Goal: Information Seeking & Learning: Learn about a topic

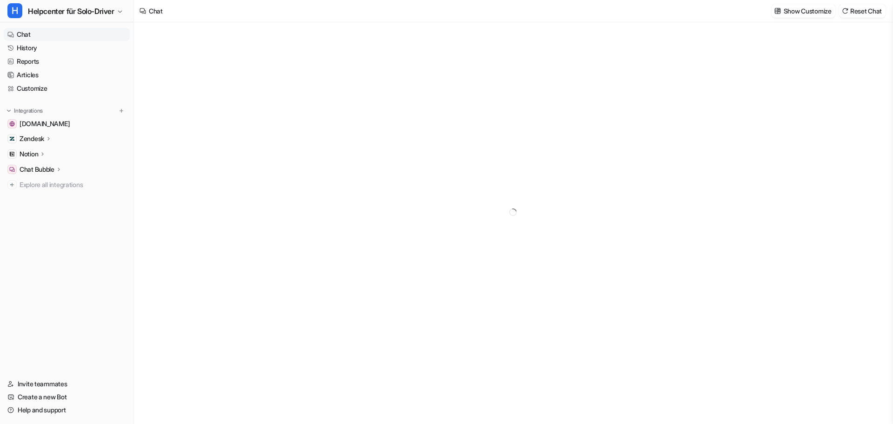
type textarea "**********"
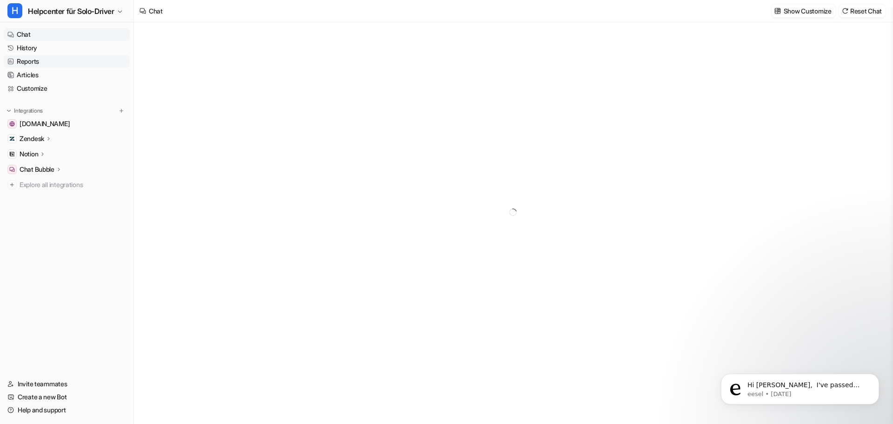
click at [51, 65] on link "Reports" at bounding box center [67, 61] width 126 height 13
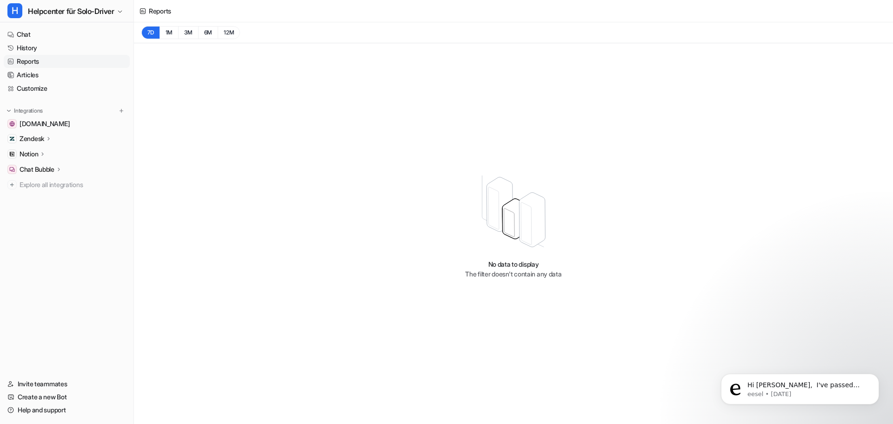
click at [33, 81] on ul "Chat History Reports Articles Customize" at bounding box center [67, 61] width 126 height 67
click at [37, 78] on link "Articles" at bounding box center [67, 74] width 126 height 13
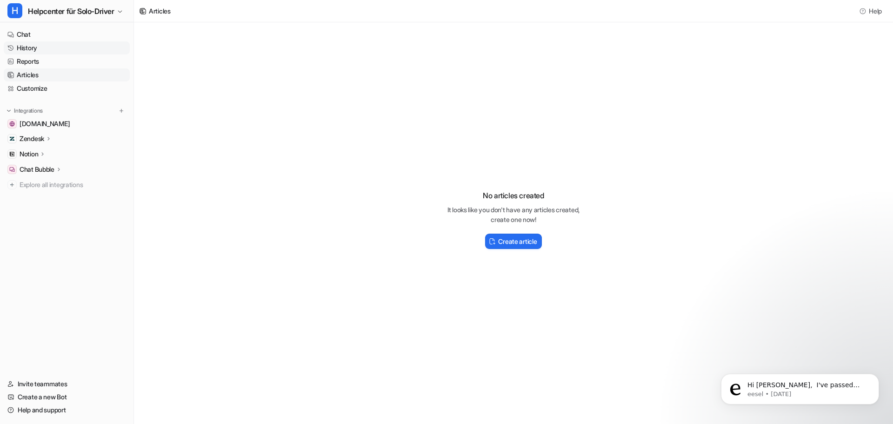
click at [53, 53] on link "History" at bounding box center [67, 47] width 126 height 13
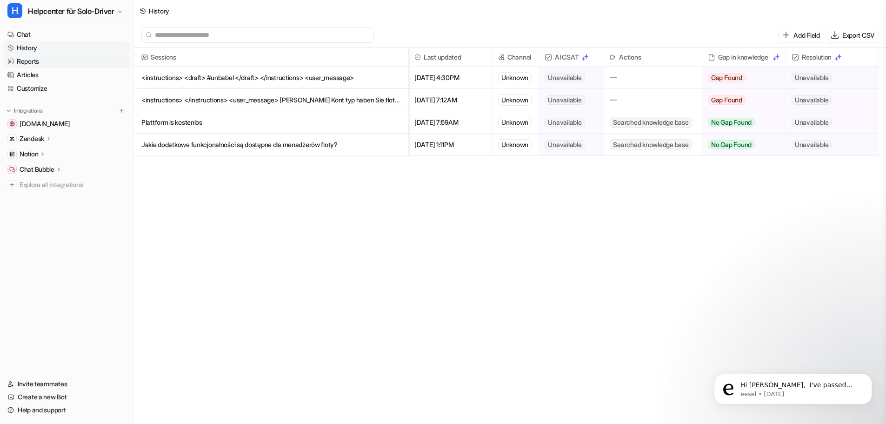
click at [44, 62] on link "Reports" at bounding box center [67, 61] width 126 height 13
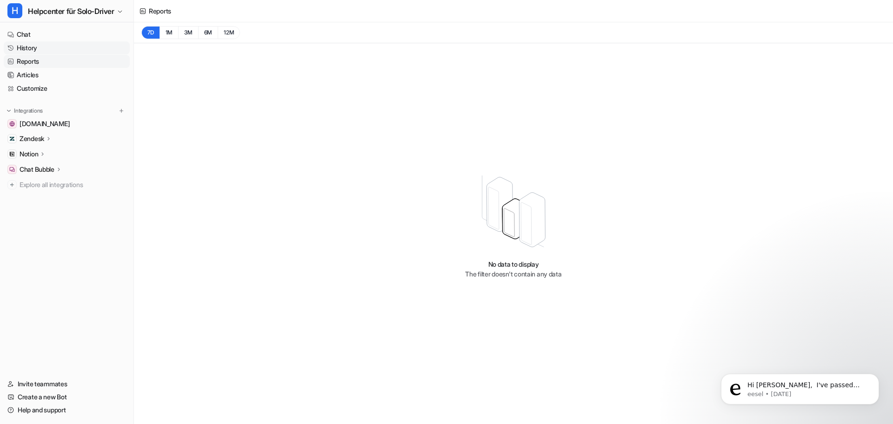
click at [55, 53] on link "History" at bounding box center [67, 47] width 126 height 13
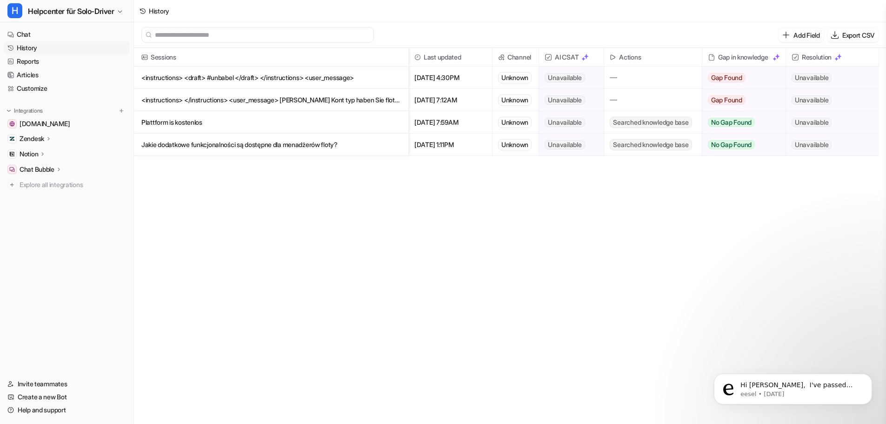
click at [57, 51] on link "History" at bounding box center [67, 47] width 126 height 13
click at [349, 105] on p "<instructions> </instructions> <user_message> [PERSON_NAME] Kont typ haben Sie …" at bounding box center [271, 100] width 260 height 22
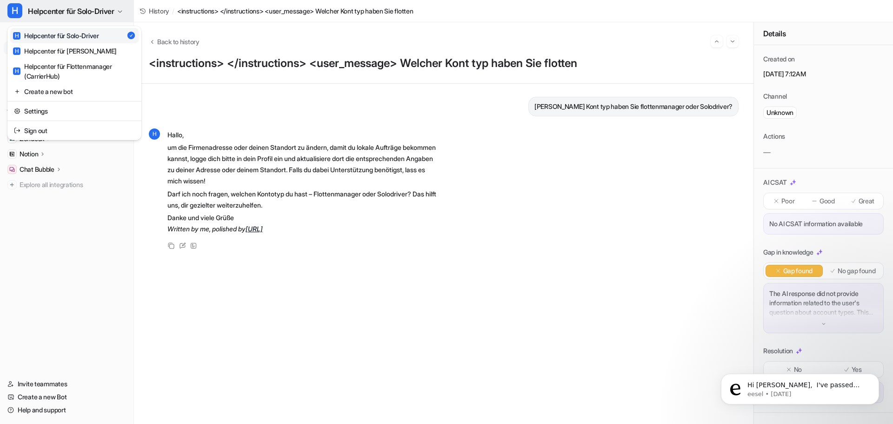
click at [105, 19] on button "H Helpcenter für Solo-Driver" at bounding box center [66, 11] width 133 height 22
click at [96, 69] on div "H Helpcenter für Flottenmanager (CarrierHub)" at bounding box center [74, 71] width 123 height 20
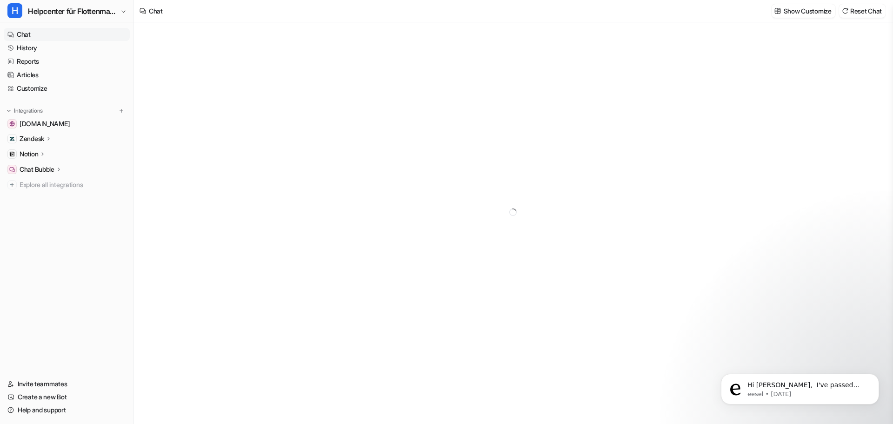
type textarea "**********"
click at [88, 70] on link "Articles" at bounding box center [67, 74] width 126 height 13
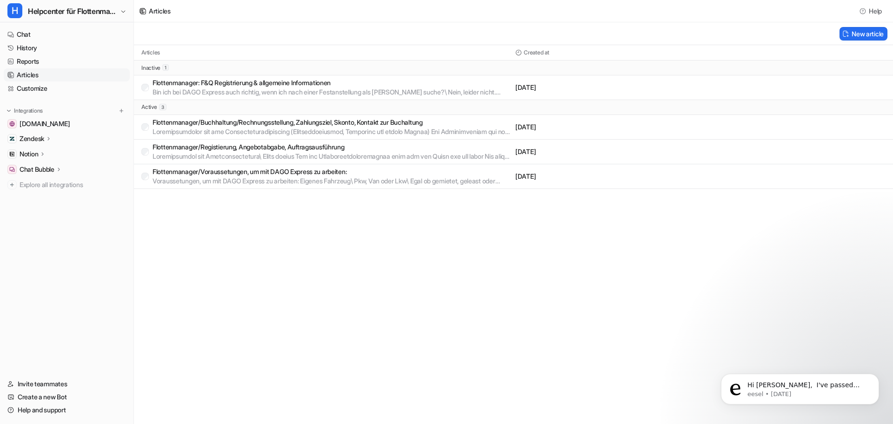
click at [69, 77] on link "Articles" at bounding box center [67, 74] width 126 height 13
click at [46, 58] on link "Reports" at bounding box center [67, 61] width 126 height 13
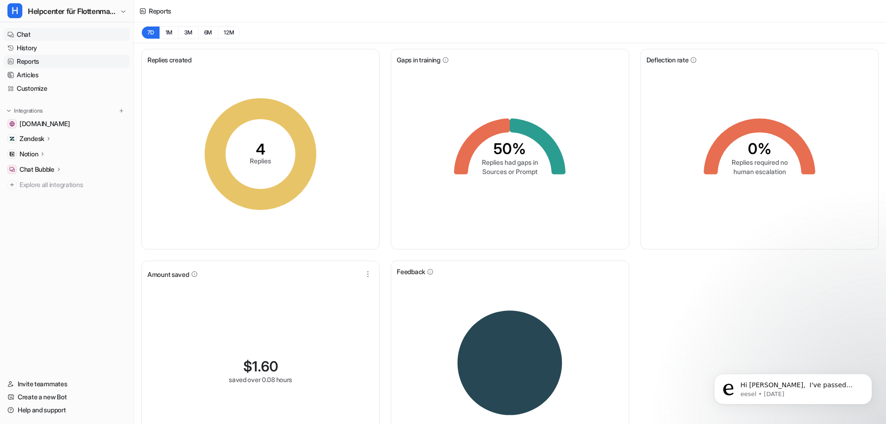
click at [69, 37] on link "Chat" at bounding box center [67, 34] width 126 height 13
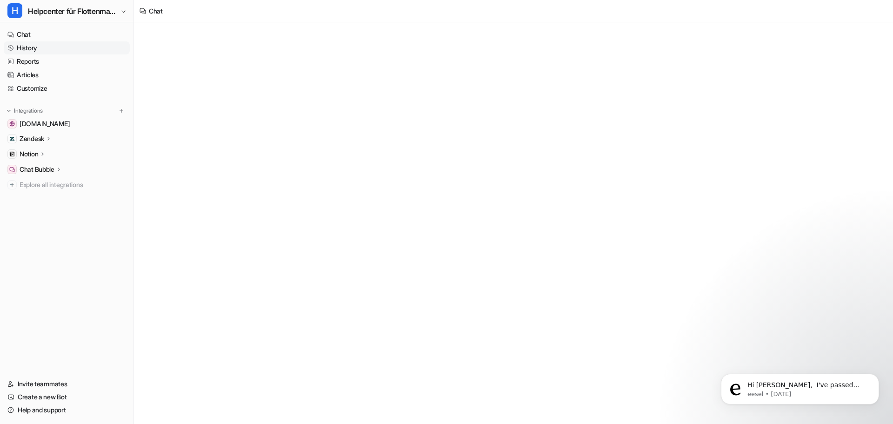
click at [54, 46] on link "History" at bounding box center [67, 47] width 126 height 13
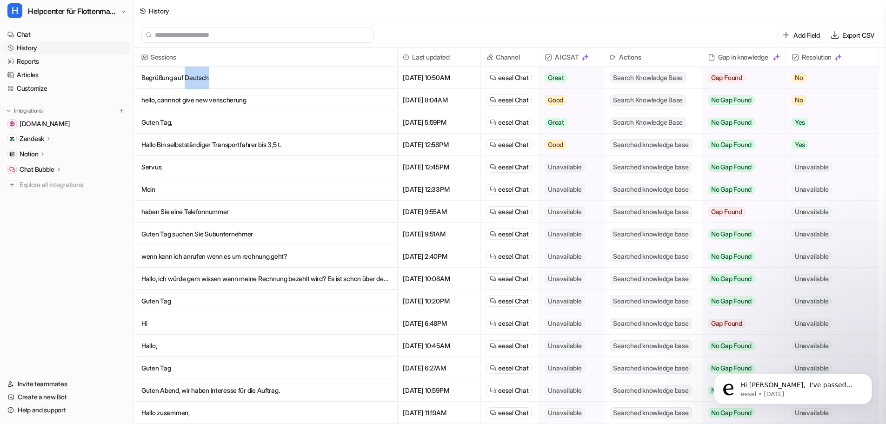
click at [193, 76] on p "Begrüßung auf Deutsch" at bounding box center [265, 78] width 248 height 22
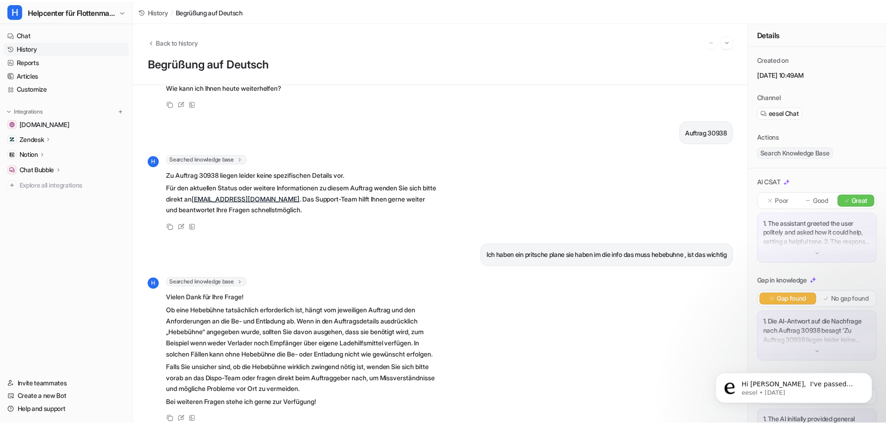
scroll to position [89, 0]
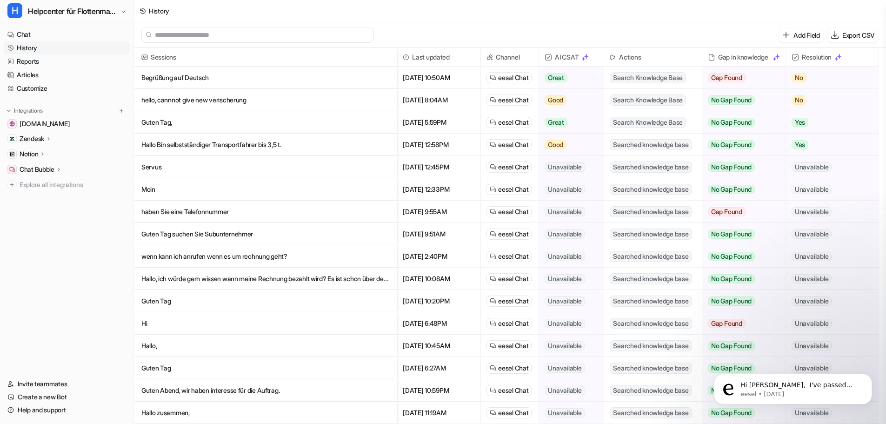
click at [249, 212] on p "haben Sie eine Telefonnummer" at bounding box center [265, 211] width 248 height 22
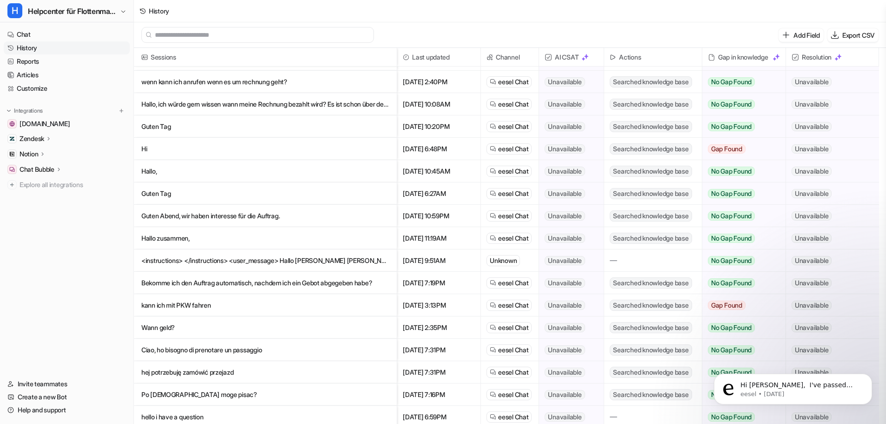
scroll to position [279, 0]
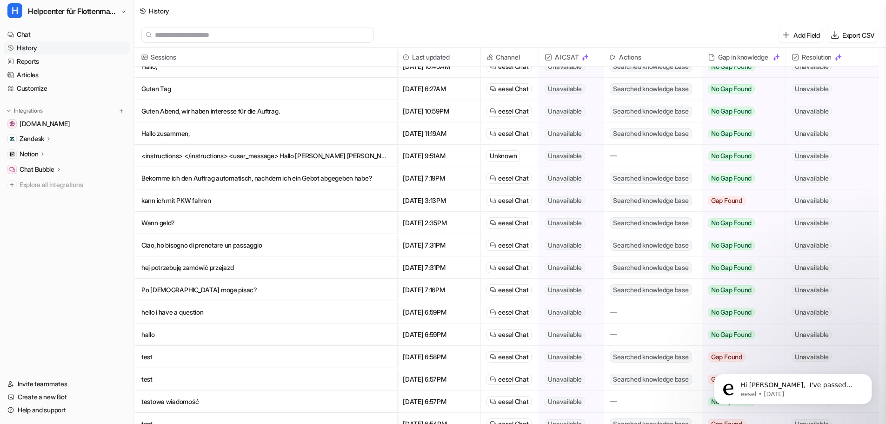
click at [255, 246] on p "Ciao, ho bisogno di prenotare un passaggio" at bounding box center [265, 245] width 248 height 22
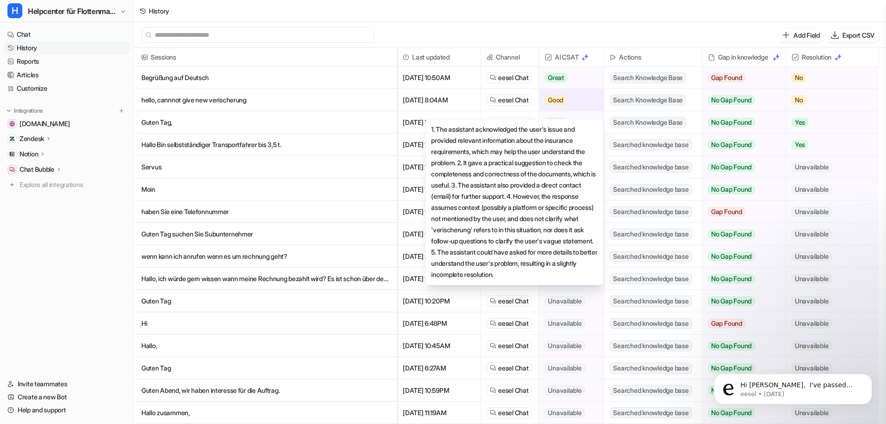
click at [541, 105] on div "Good" at bounding box center [568, 100] width 59 height 22
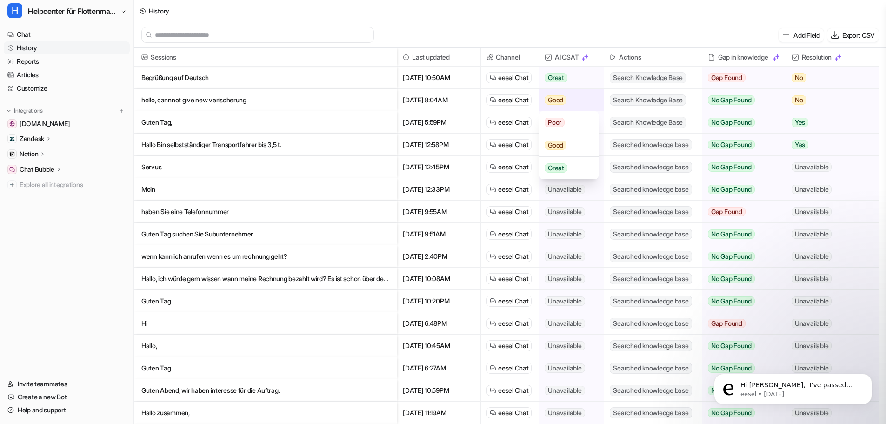
click at [556, 98] on span "Good" at bounding box center [556, 99] width 22 height 9
